Goal: Information Seeking & Learning: Learn about a topic

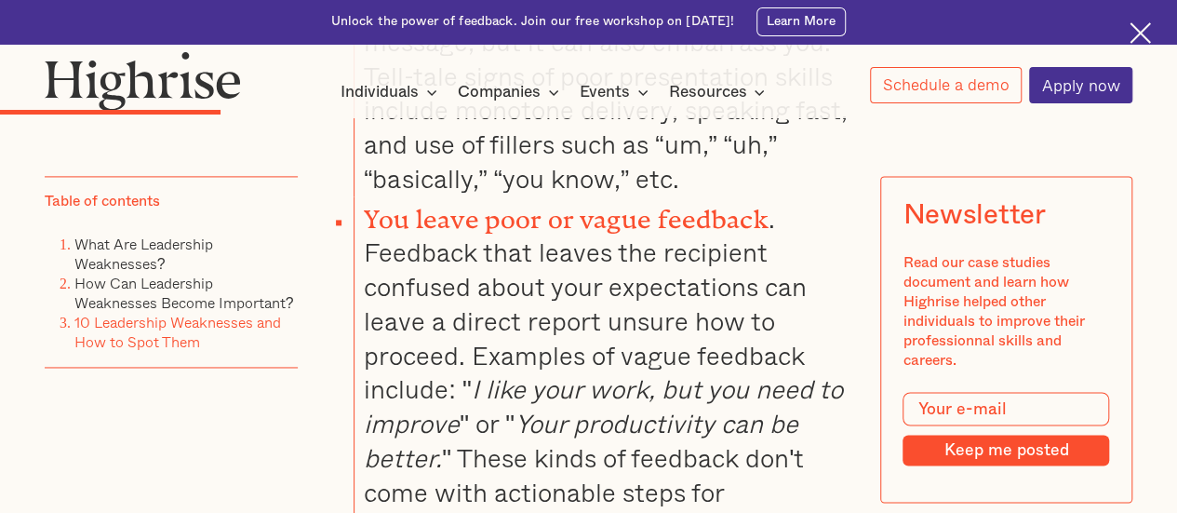
scroll to position [4771, 0]
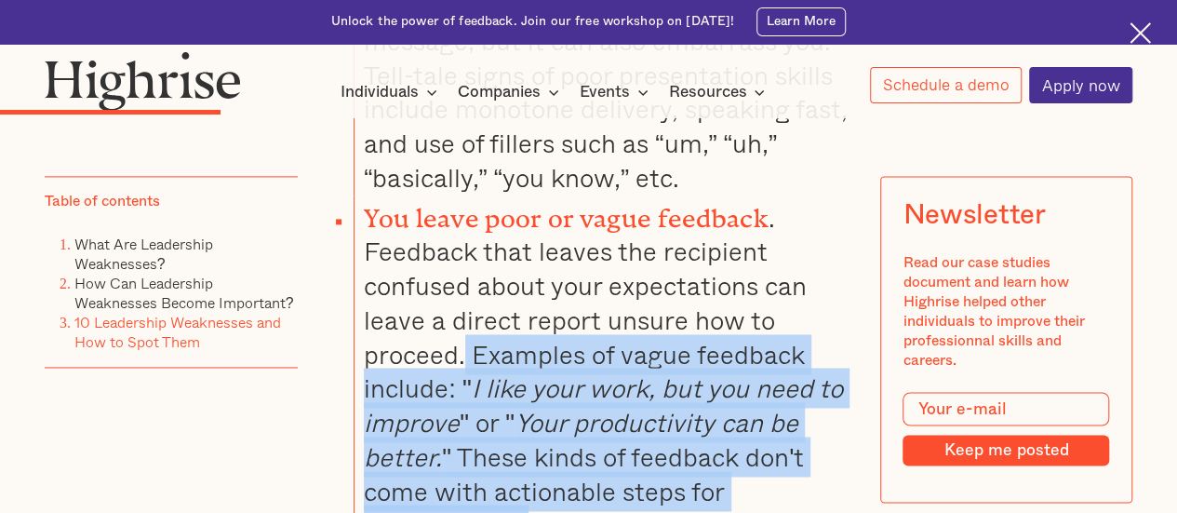
drag, startPoint x: 463, startPoint y: 279, endPoint x: 679, endPoint y: 452, distance: 276.7
click at [679, 452] on li "You leave poor or vague feedback . Feedback that leaves the recipient confused …" at bounding box center [603, 369] width 499 height 348
copy li "Examples of vague feedback include: " I like your work, but you need to improve…"
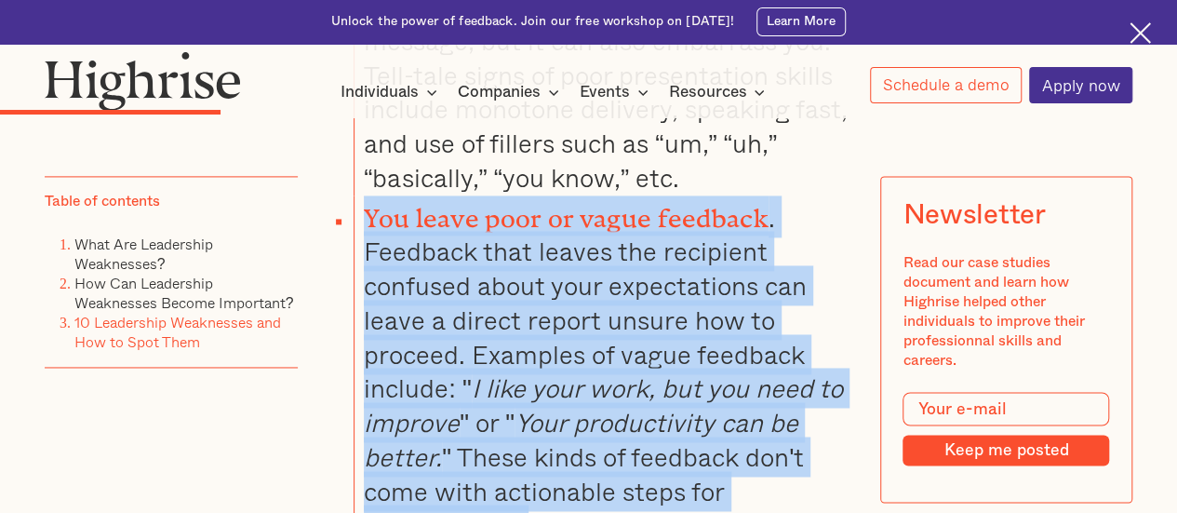
drag, startPoint x: 365, startPoint y: 141, endPoint x: 569, endPoint y: 459, distance: 377.6
click at [569, 459] on li "You leave poor or vague feedback . Feedback that leaves the recipient confused …" at bounding box center [603, 369] width 499 height 348
copy li "You leave poor or vague feedback . Feedback that leaves the recipient confused …"
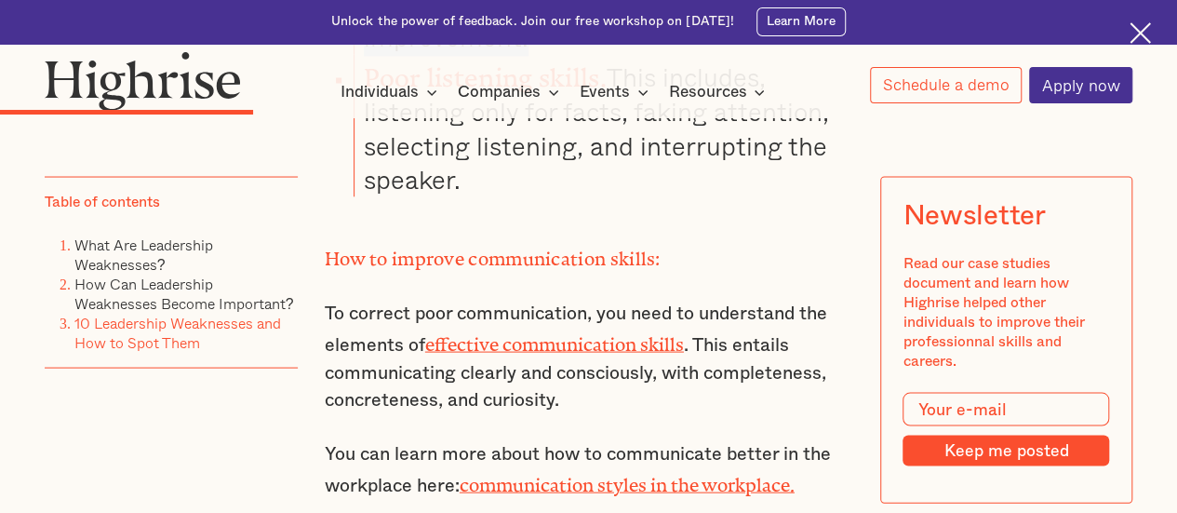
scroll to position [5251, 0]
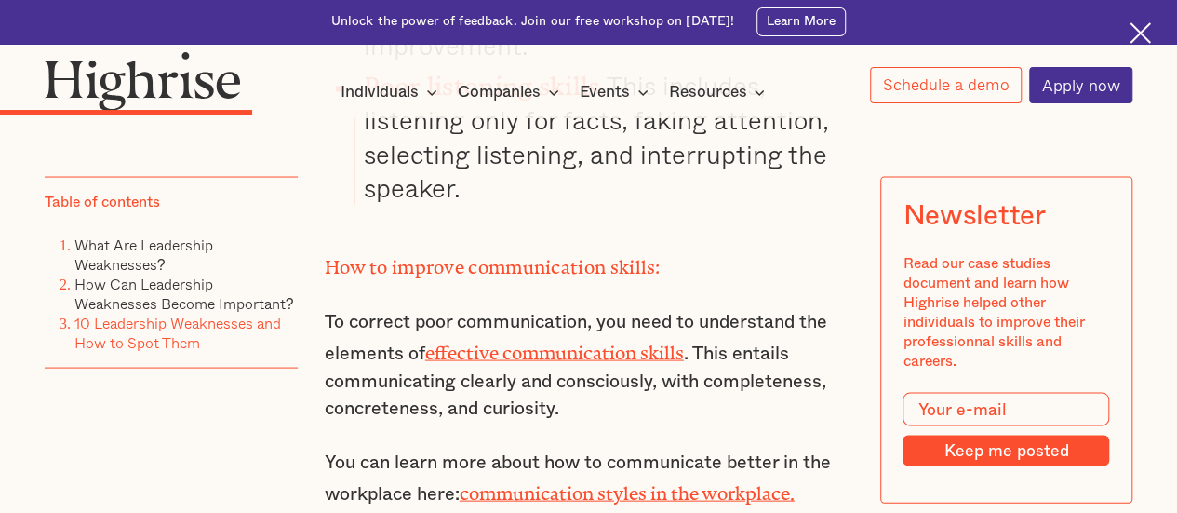
click at [604, 308] on p "To correct poor communication, you need to understand the elements of effective…" at bounding box center [589, 365] width 529 height 114
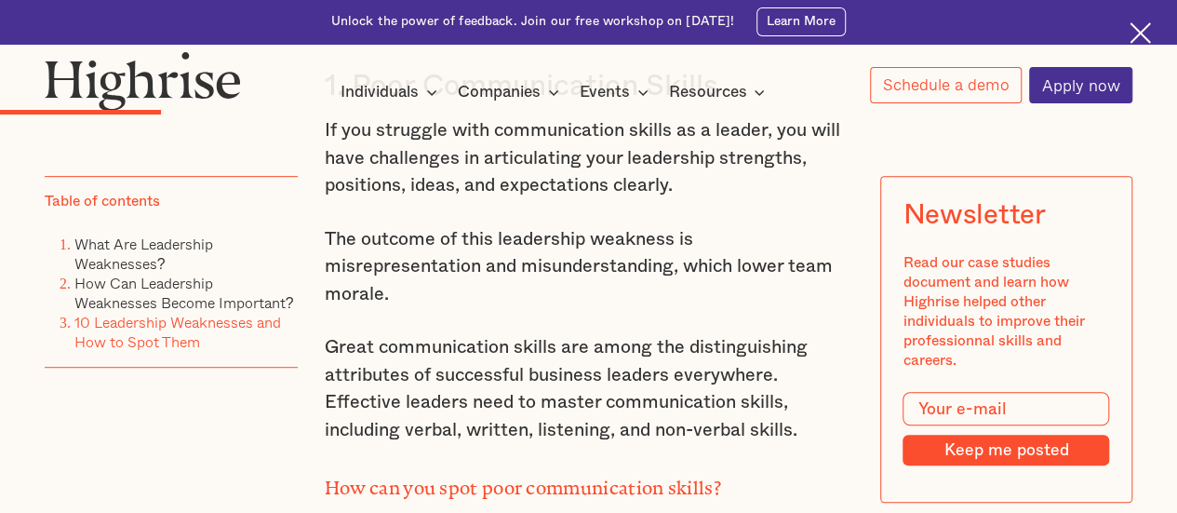
scroll to position [3895, 0]
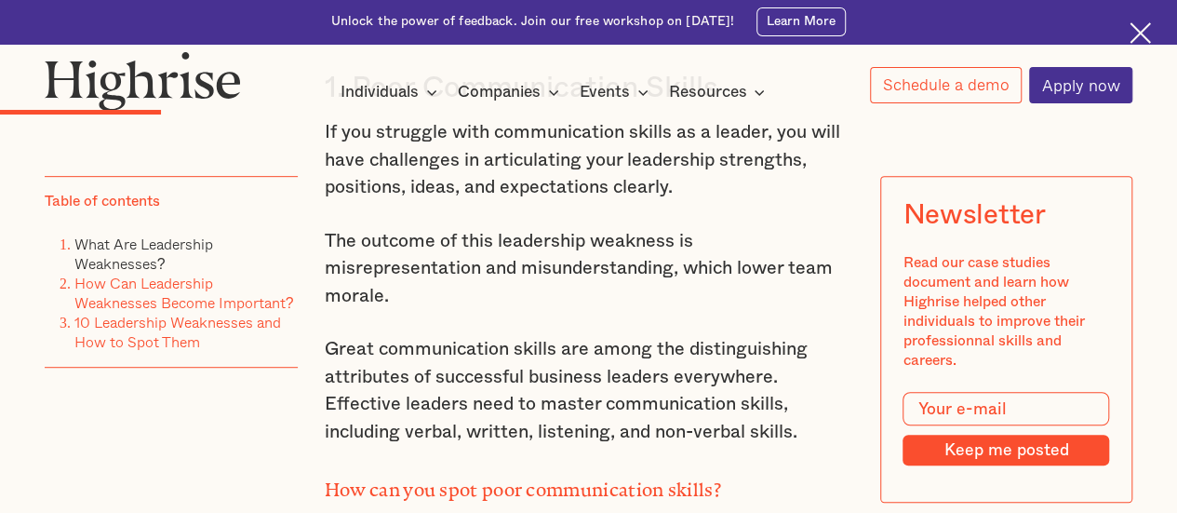
click at [175, 311] on link "How Can Leadership Weaknesses Become Important?" at bounding box center [184, 294] width 220 height 42
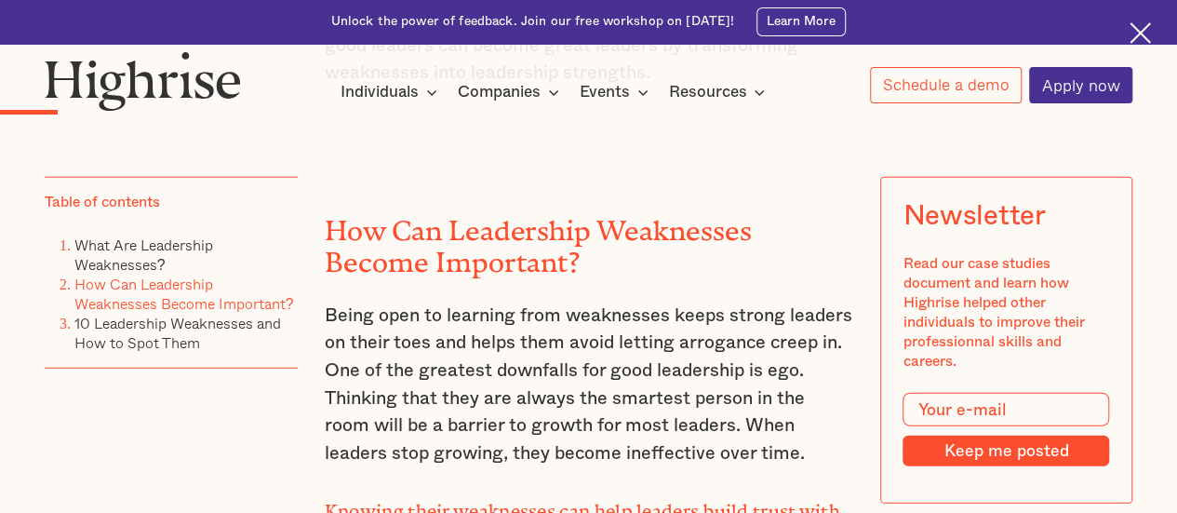
scroll to position [2354, 0]
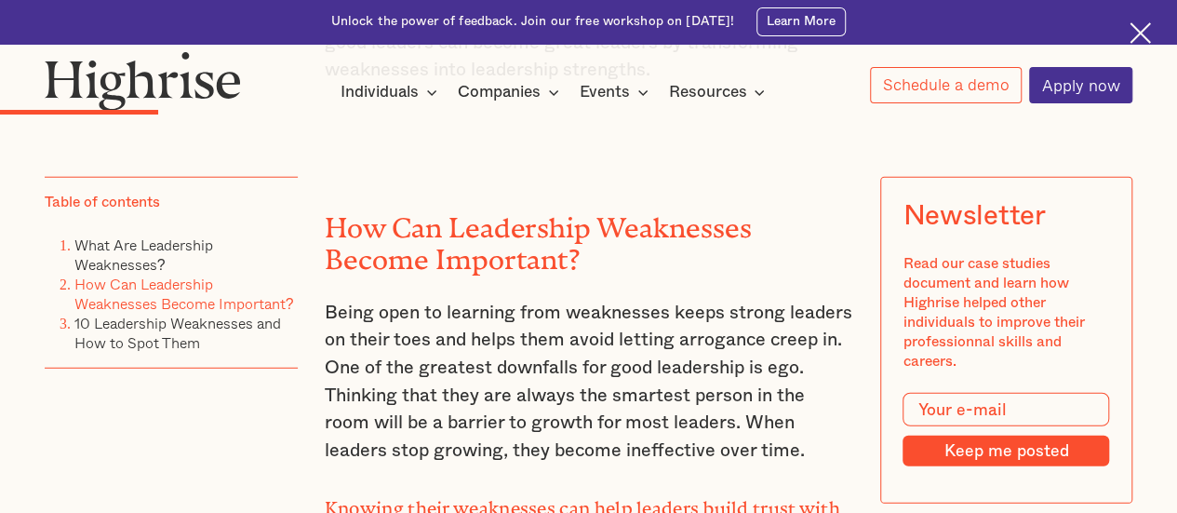
scroll to position [3895, 0]
